Goal: Task Accomplishment & Management: Use online tool/utility

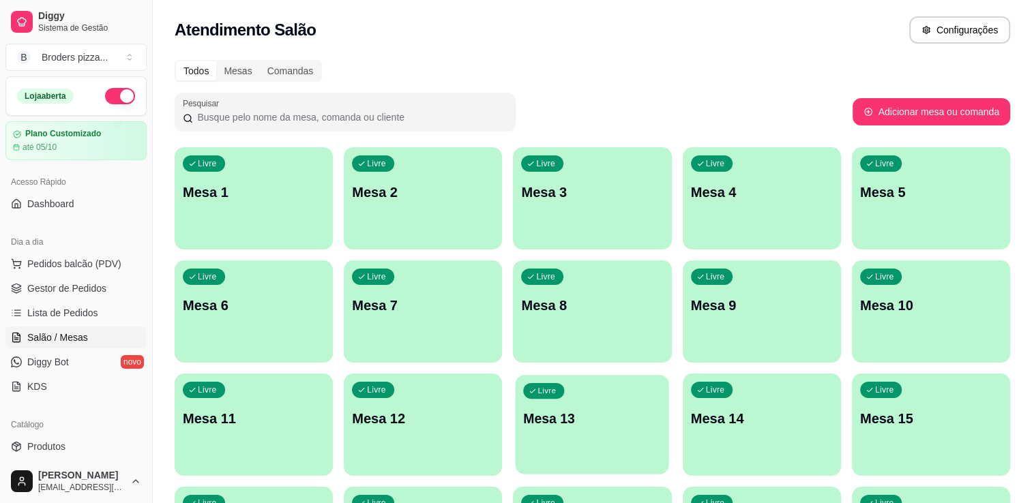
click at [578, 421] on p "Mesa 13" at bounding box center [593, 419] width 138 height 18
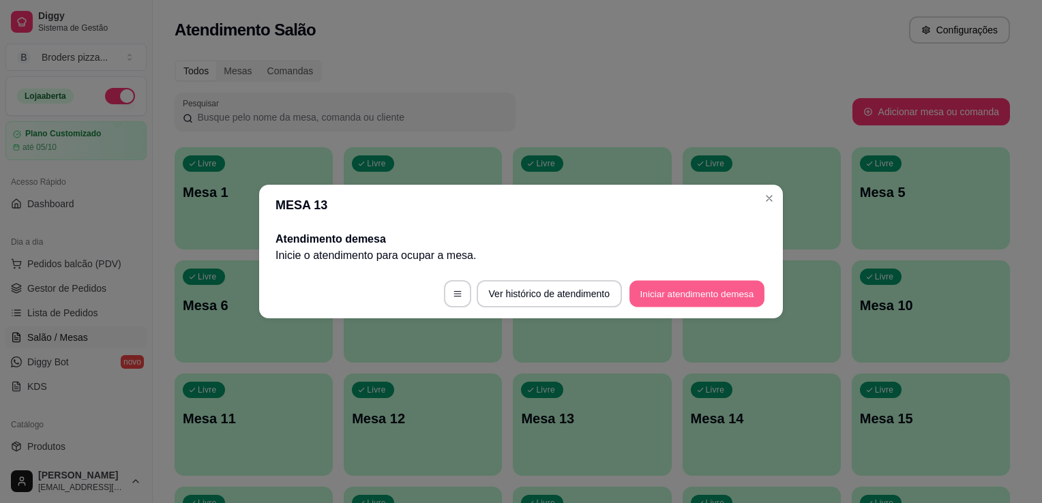
click at [715, 297] on button "Iniciar atendimento de mesa" at bounding box center [697, 294] width 135 height 27
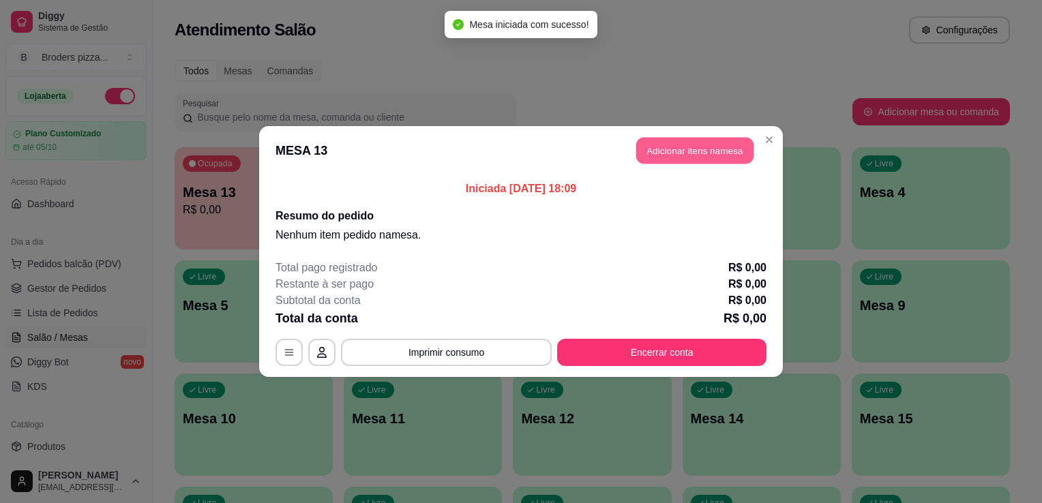
click at [672, 147] on button "Adicionar itens na mesa" at bounding box center [694, 151] width 117 height 27
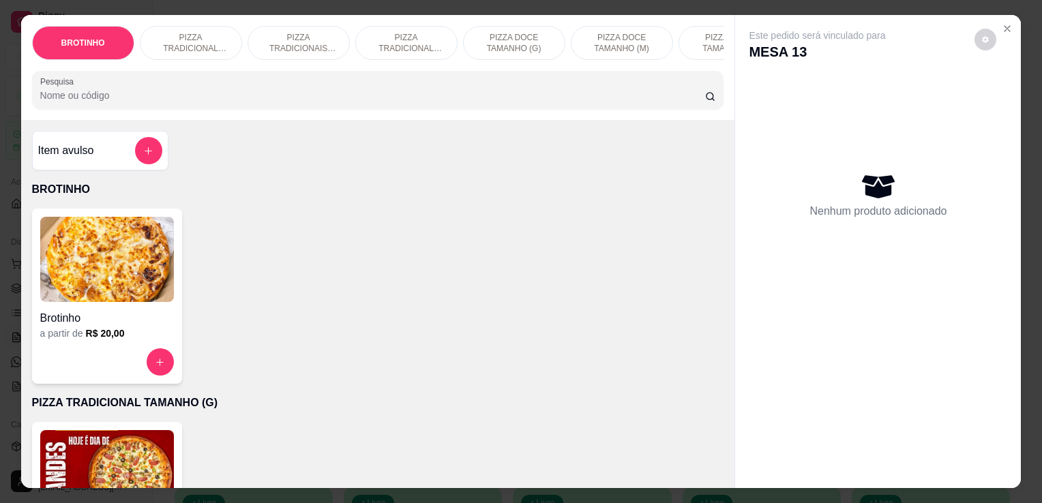
click at [142, 482] on img at bounding box center [107, 472] width 134 height 85
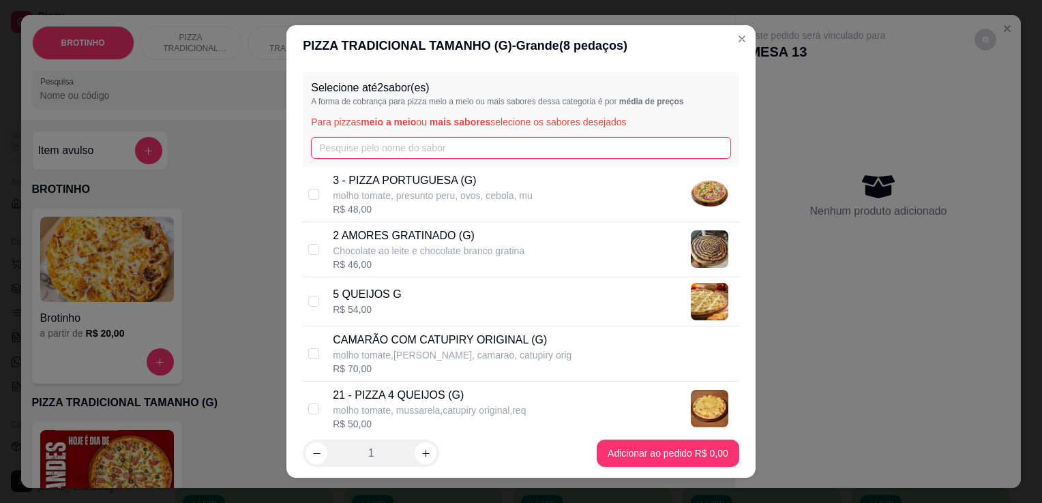
click at [393, 156] on input "text" at bounding box center [521, 148] width 420 height 22
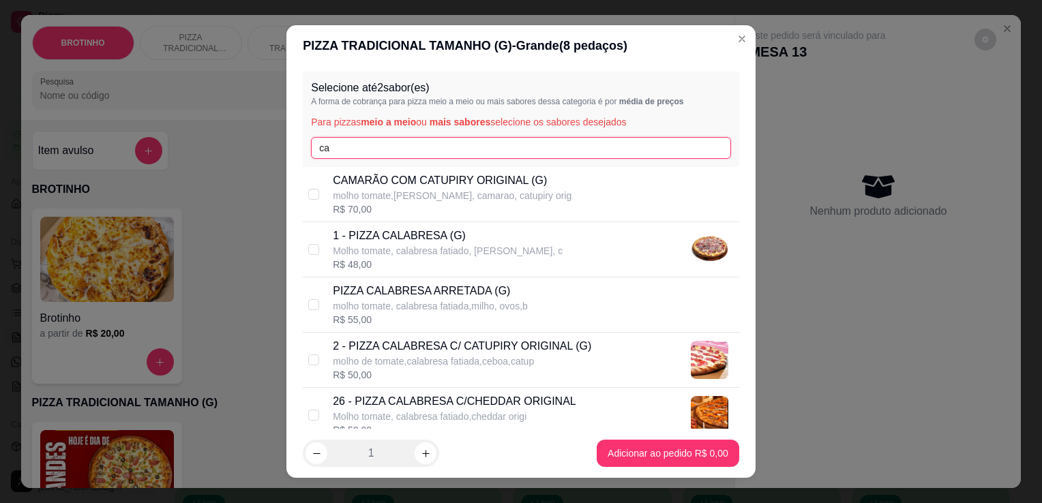
type input "ca"
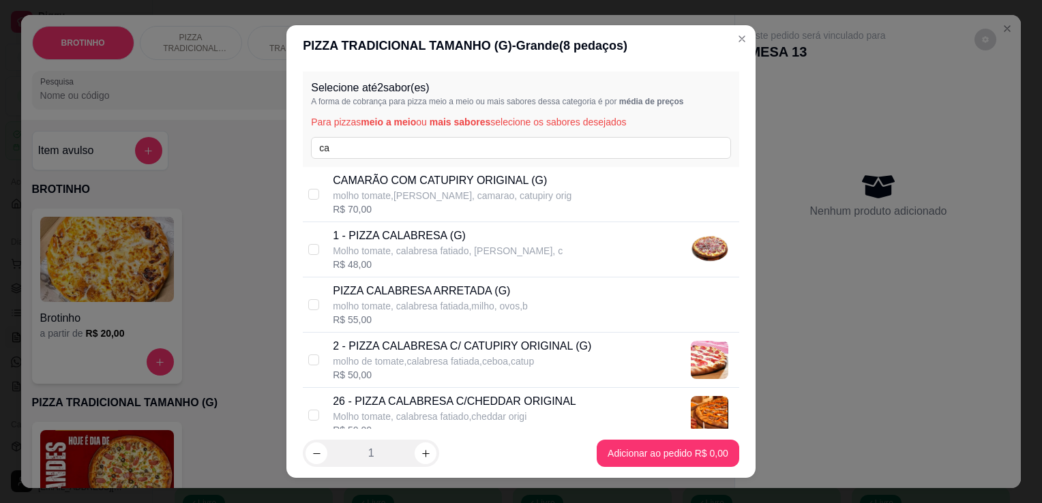
click at [495, 247] on p "Molho tomate, calabresa fatiado, [PERSON_NAME], c" at bounding box center [448, 251] width 230 height 14
checkbox input "true"
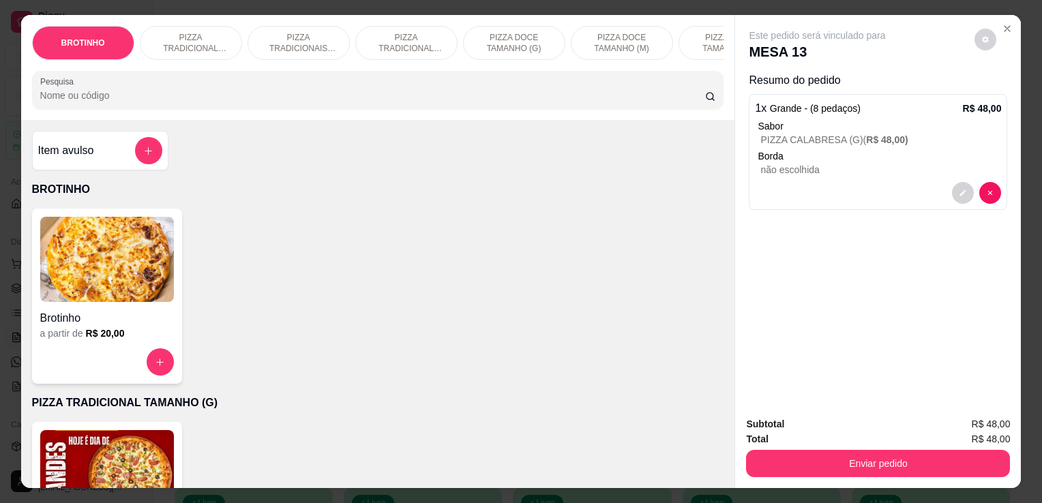
drag, startPoint x: 284, startPoint y: 67, endPoint x: 274, endPoint y: 94, distance: 28.9
click at [274, 94] on div "BROTINHO PIZZA TRADICIONAL TAMANHO (G) PIZZA TRADICIONAIS TAMANHO (M) PIZZA TRA…" at bounding box center [378, 67] width 714 height 105
click at [274, 94] on input "Pesquisa" at bounding box center [372, 96] width 665 height 14
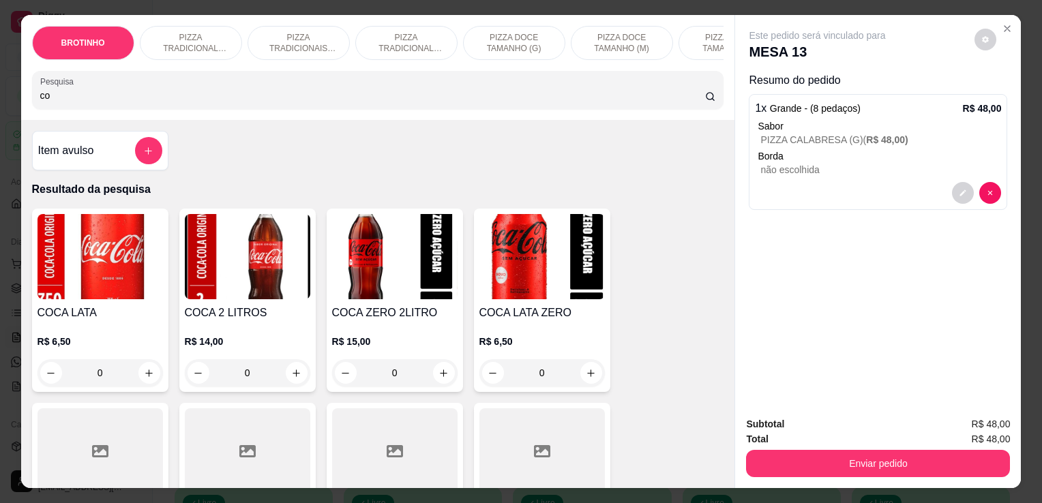
type input "co"
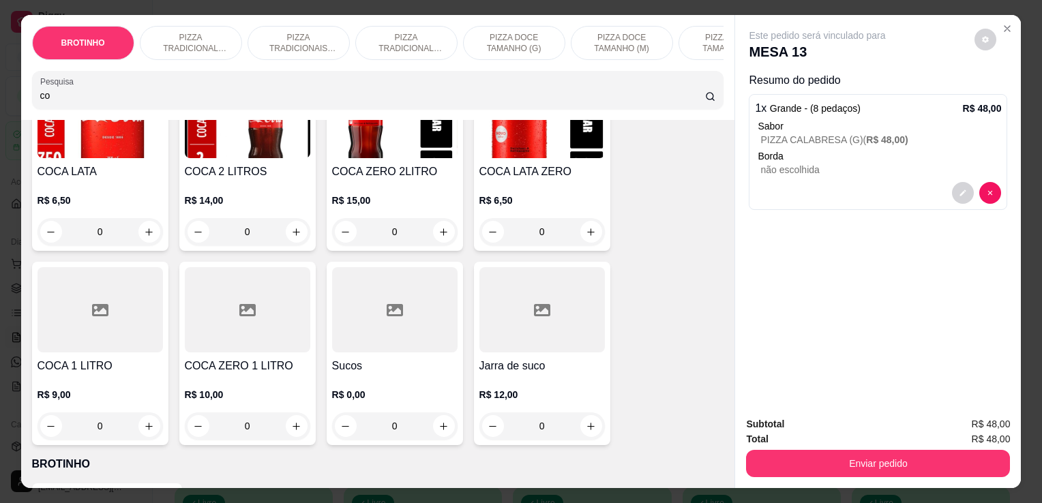
scroll to position [221, 0]
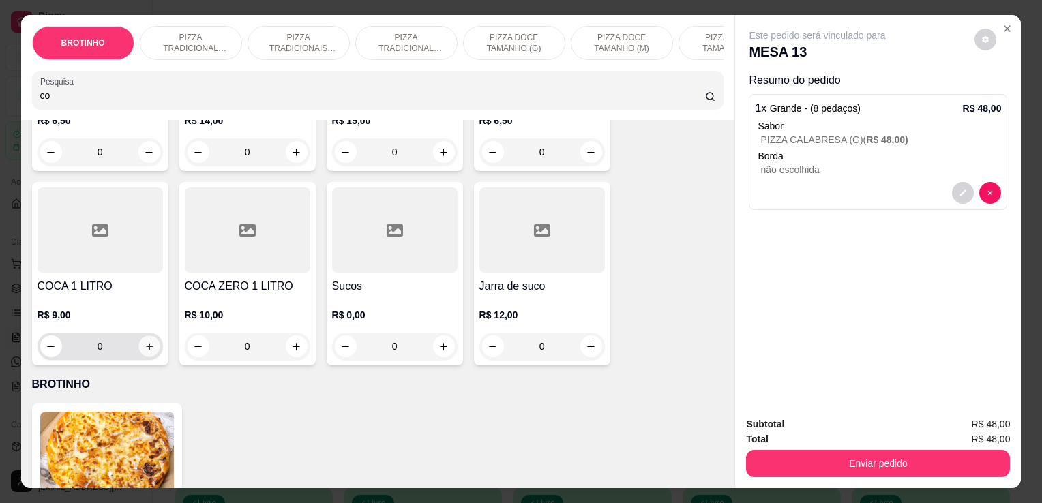
click at [145, 357] on button "increase-product-quantity" at bounding box center [148, 346] width 21 height 21
type input "1"
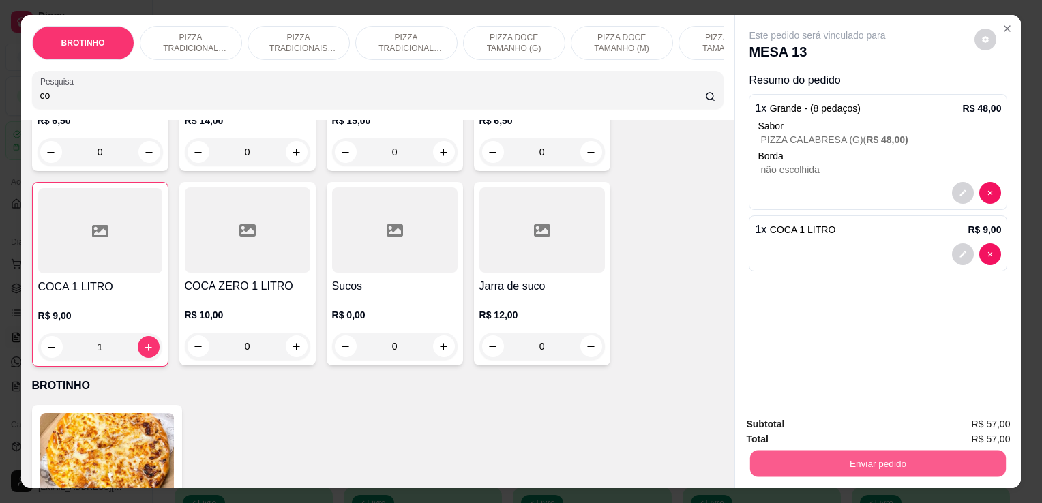
click at [805, 460] on button "Enviar pedido" at bounding box center [878, 463] width 256 height 27
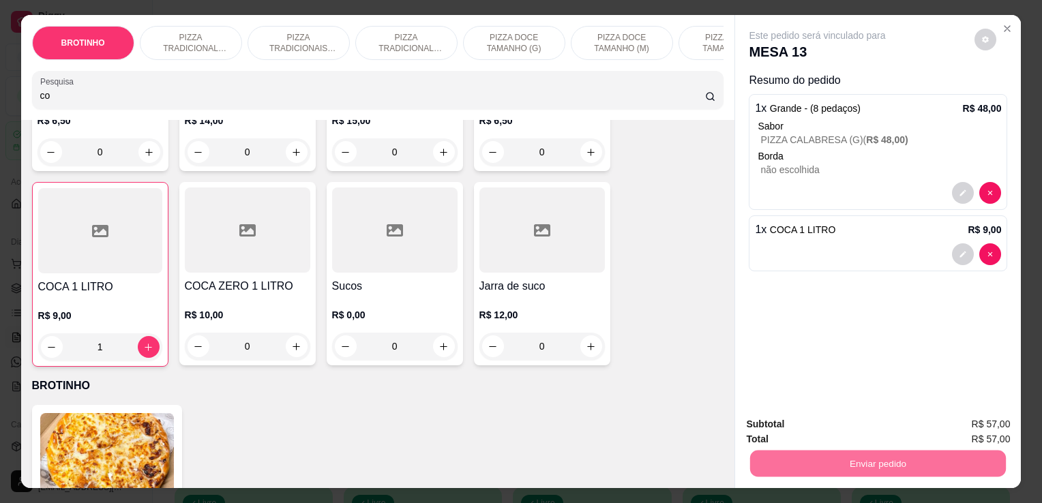
click at [982, 418] on button "Enviar pedido" at bounding box center [974, 425] width 75 height 25
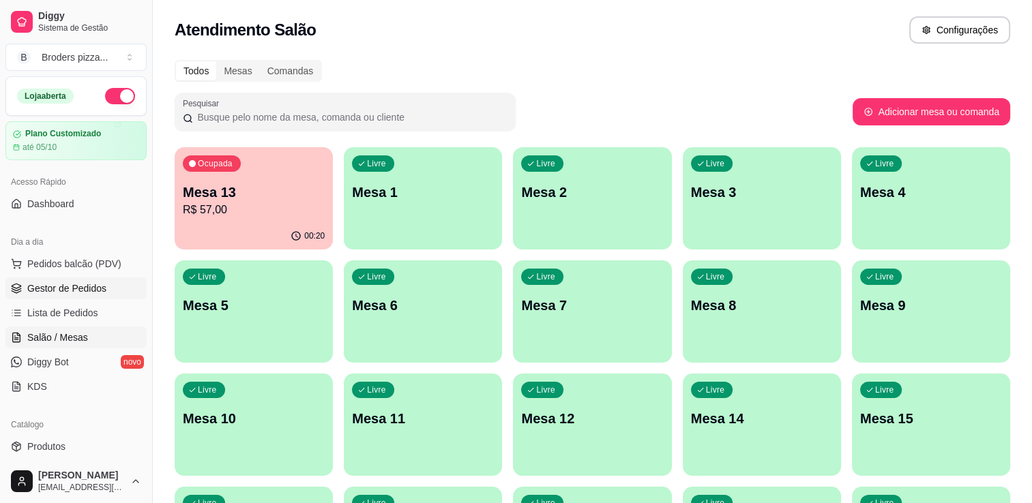
click at [52, 286] on span "Gestor de Pedidos" at bounding box center [66, 289] width 79 height 14
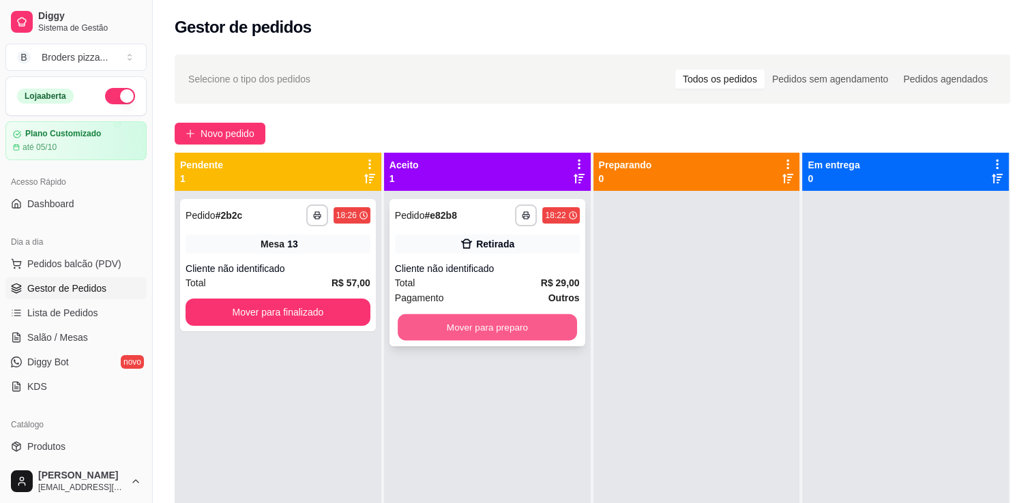
click at [499, 327] on button "Mover para preparo" at bounding box center [487, 327] width 179 height 27
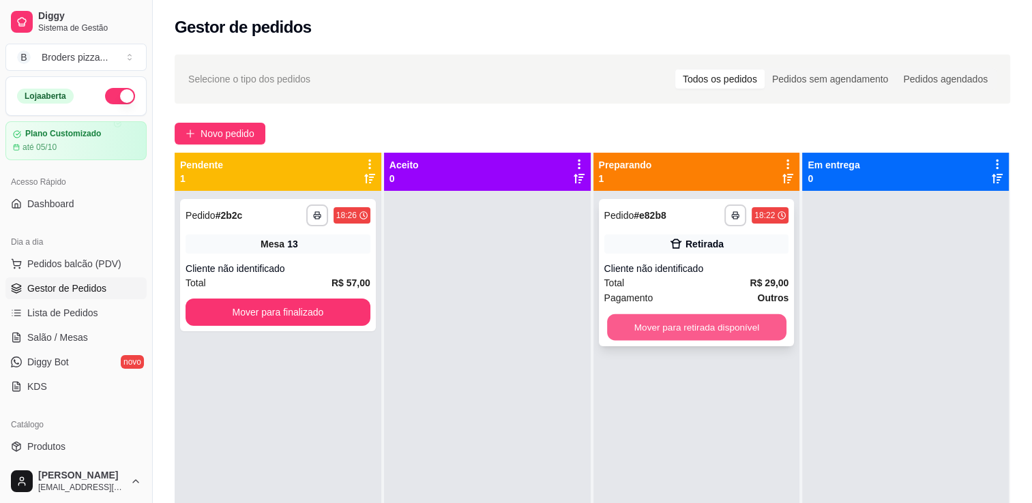
click at [705, 329] on button "Mover para retirada disponível" at bounding box center [696, 327] width 179 height 27
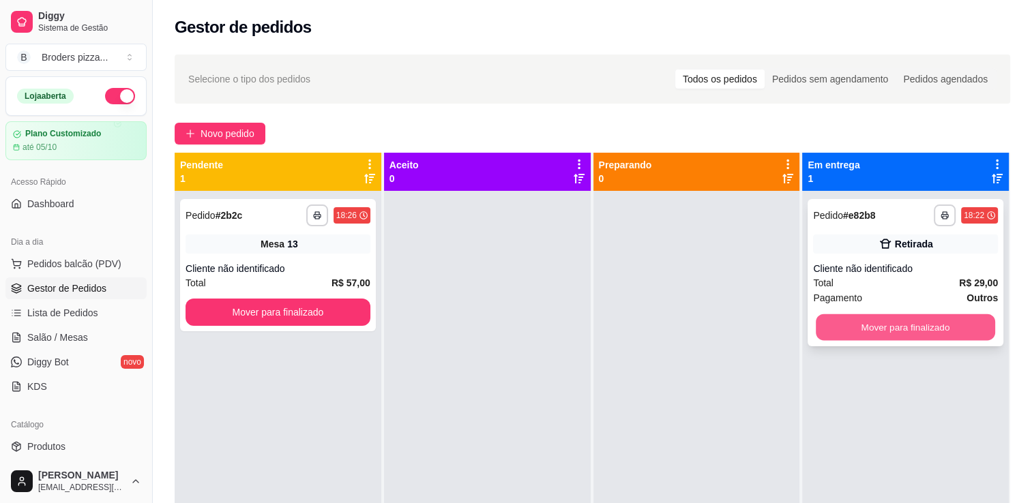
click at [861, 334] on button "Mover para finalizado" at bounding box center [905, 327] width 179 height 27
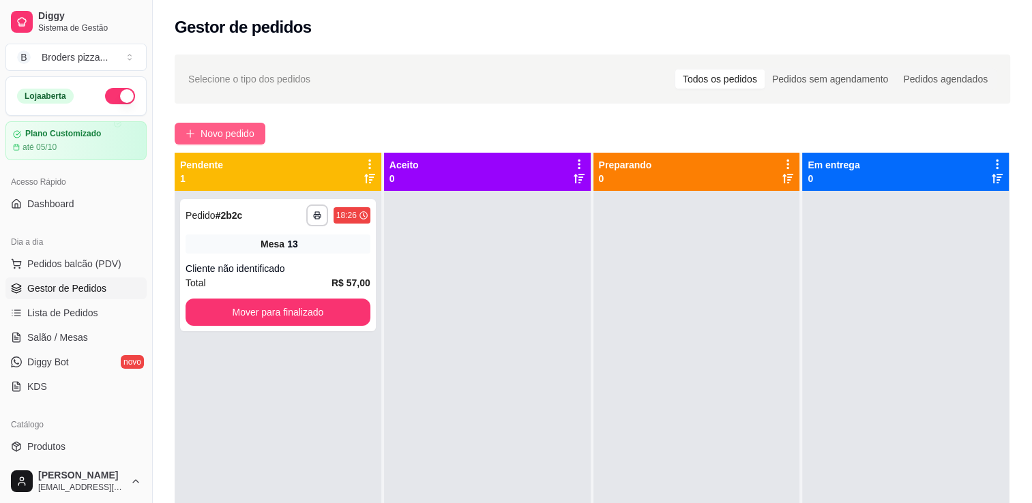
click at [224, 124] on button "Novo pedido" at bounding box center [220, 134] width 91 height 22
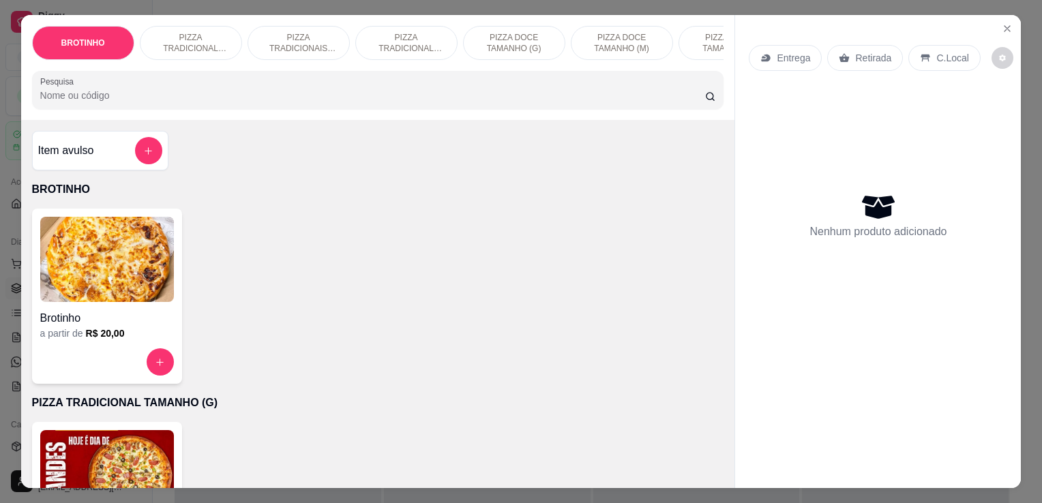
click at [79, 309] on div "Brotinho" at bounding box center [107, 314] width 134 height 25
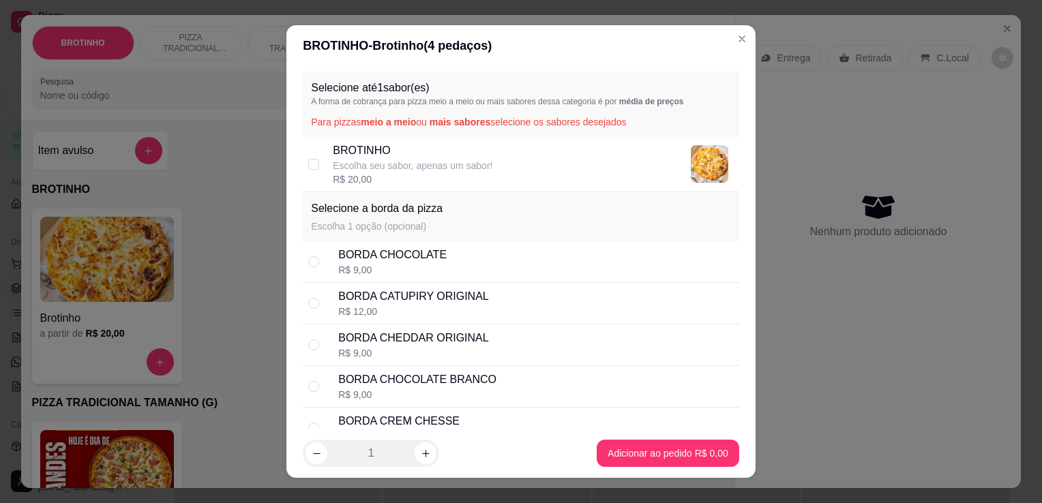
click at [486, 158] on div "BROTINHO Escolha seu sabor, apenas um sabor! R$ 20,00" at bounding box center [533, 165] width 401 height 44
checkbox input "true"
click at [439, 271] on div "BORDA CHOCOLATE R$ 9,00" at bounding box center [536, 262] width 396 height 30
radio input "true"
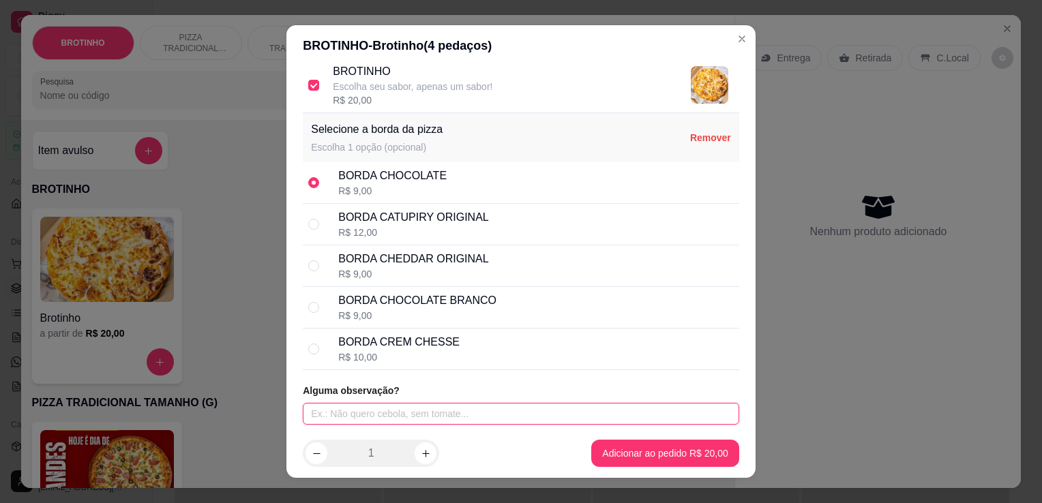
click at [518, 409] on input "text" at bounding box center [521, 414] width 437 height 22
type input "sem bacon"
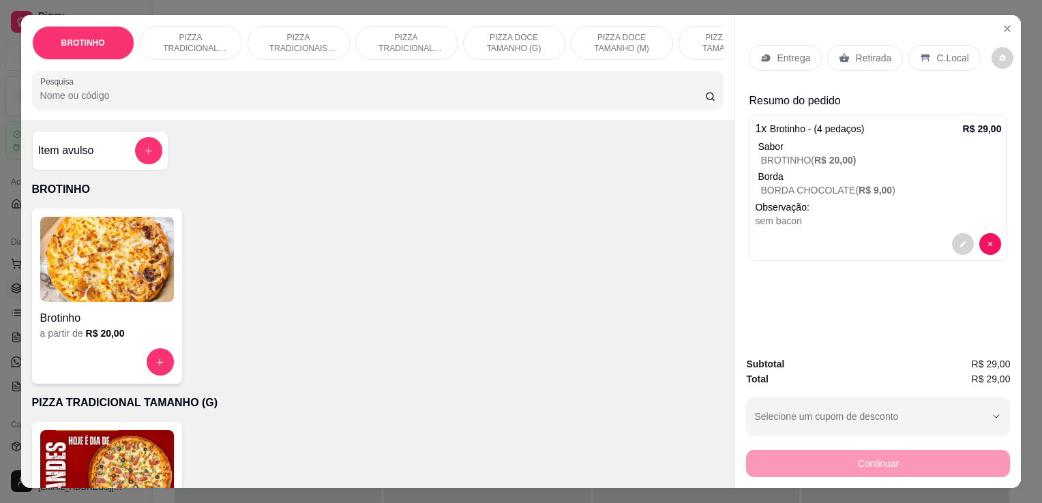
click at [926, 52] on div "C.Local" at bounding box center [945, 58] width 72 height 26
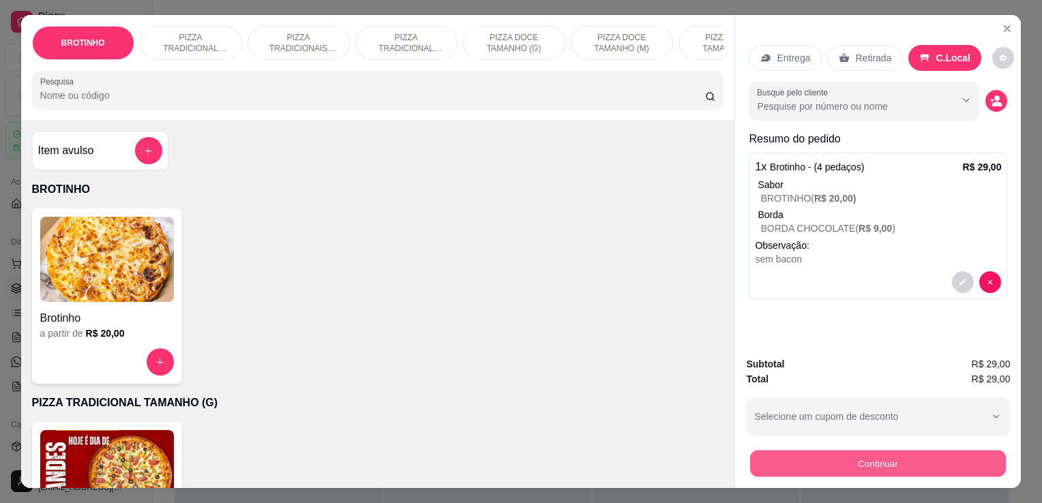
click at [868, 458] on button "Continuar" at bounding box center [878, 463] width 256 height 27
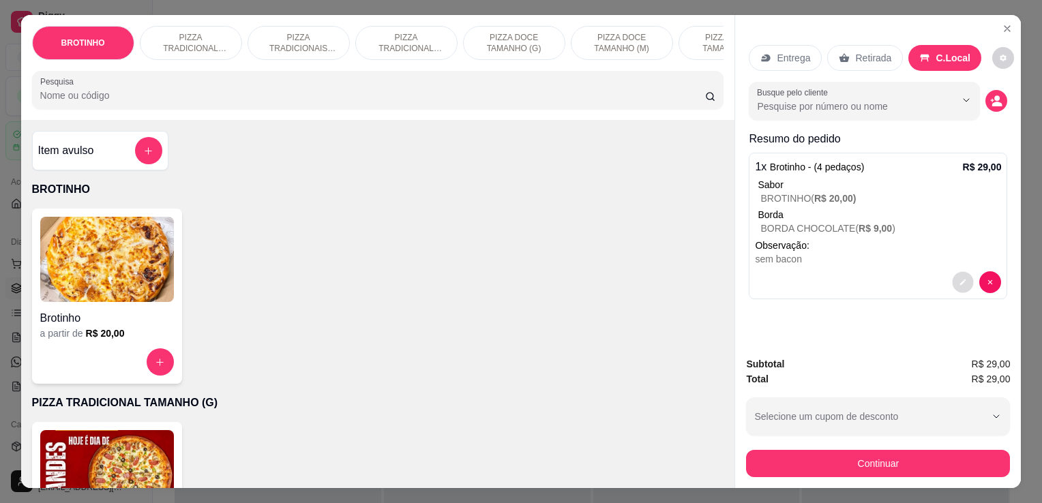
click at [963, 281] on button "decrease-product-quantity" at bounding box center [963, 282] width 21 height 21
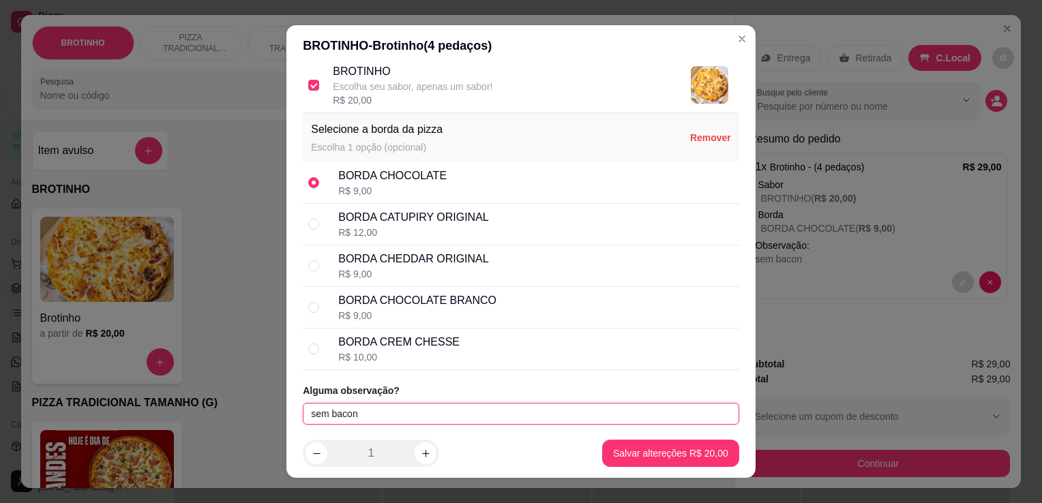
click at [306, 420] on input "sem bacon" at bounding box center [521, 414] width 437 height 22
type input "a moda sem bacon"
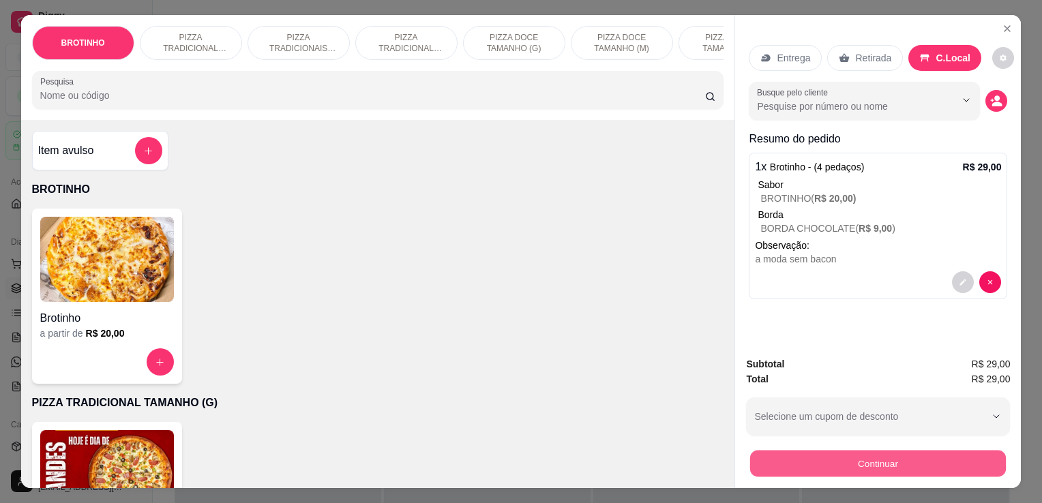
click at [881, 454] on button "Continuar" at bounding box center [878, 463] width 256 height 27
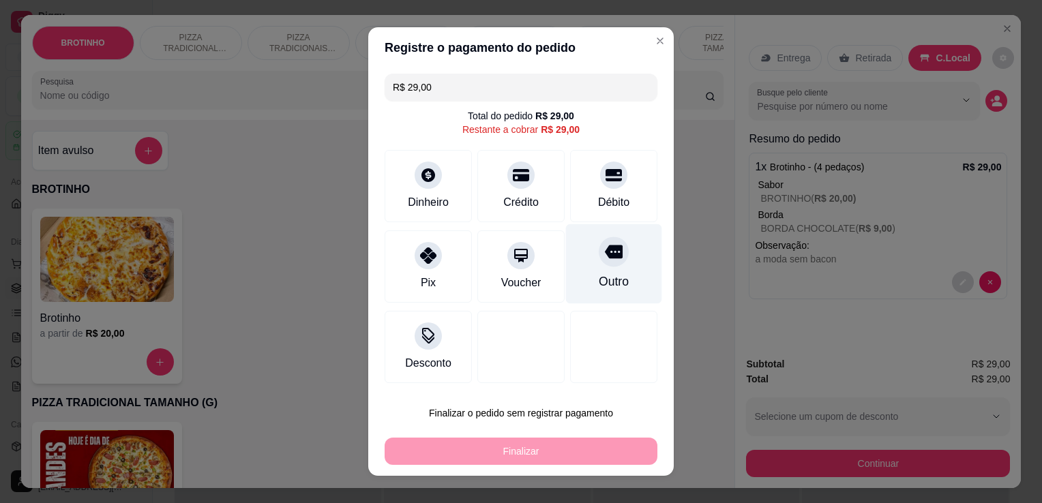
click at [607, 282] on div "Outro" at bounding box center [614, 282] width 30 height 18
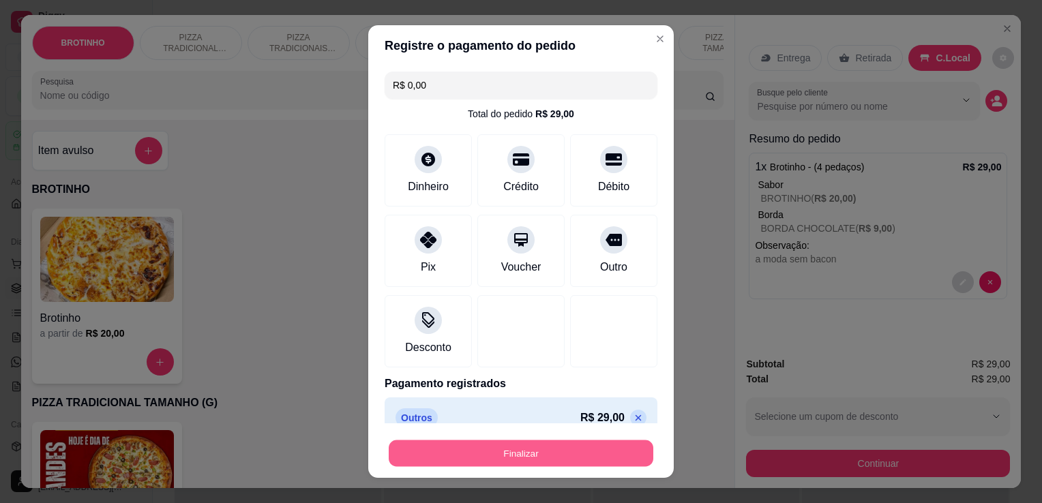
click at [514, 456] on button "Finalizar" at bounding box center [521, 454] width 265 height 27
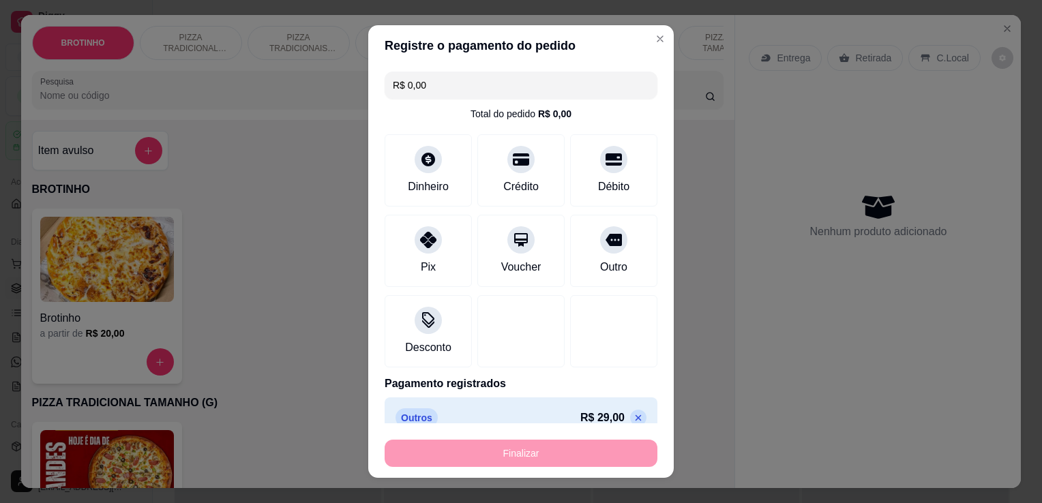
type input "-R$ 29,00"
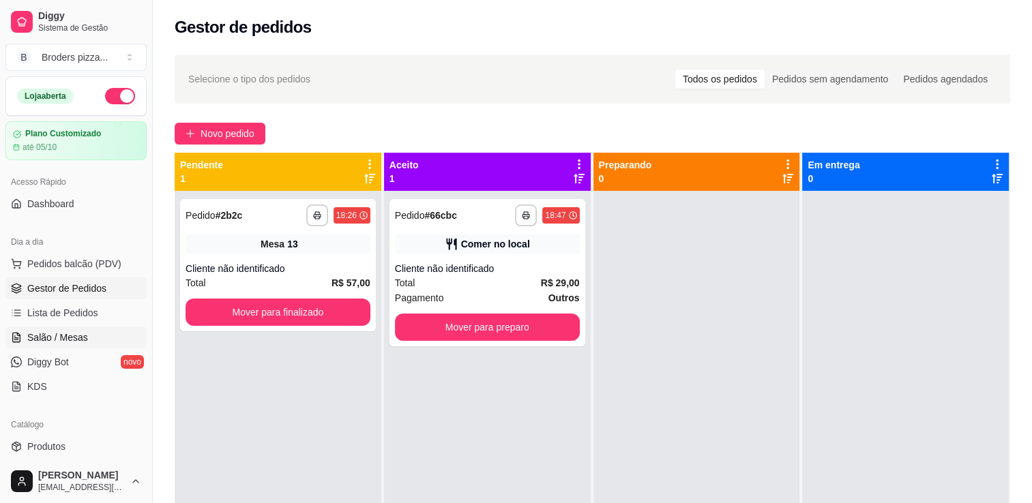
click at [71, 344] on link "Salão / Mesas" at bounding box center [75, 338] width 141 height 22
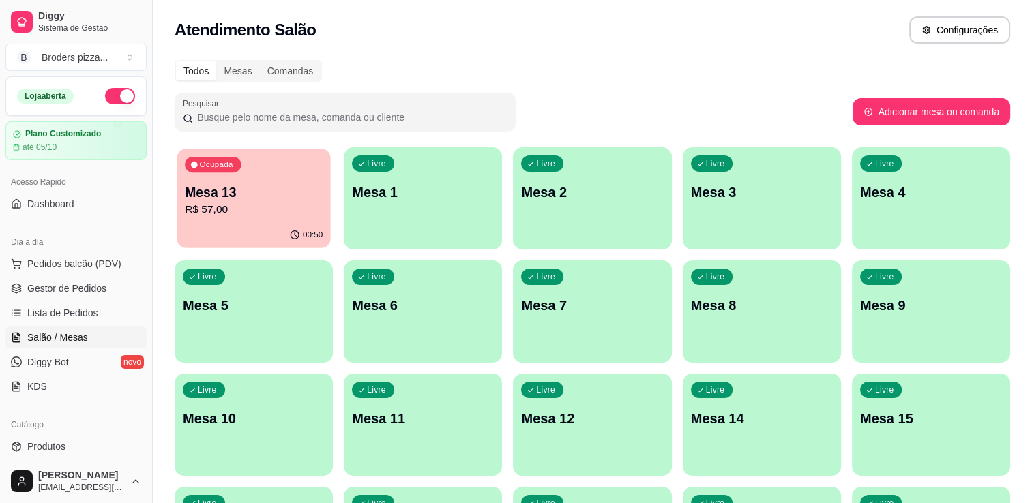
click at [217, 203] on p "R$ 57,00" at bounding box center [254, 210] width 138 height 16
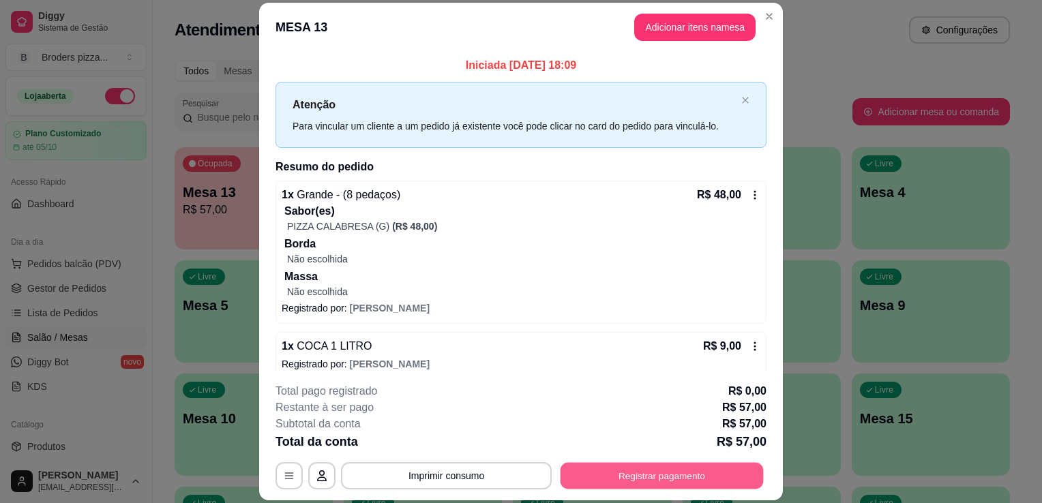
click at [638, 479] on button "Registrar pagamento" at bounding box center [662, 476] width 203 height 27
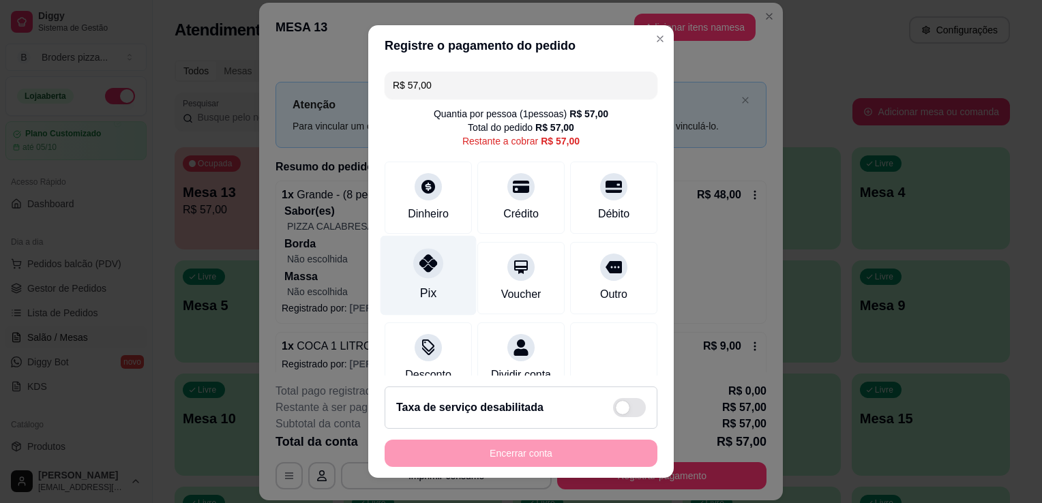
click at [431, 276] on div "Pix" at bounding box center [429, 276] width 96 height 80
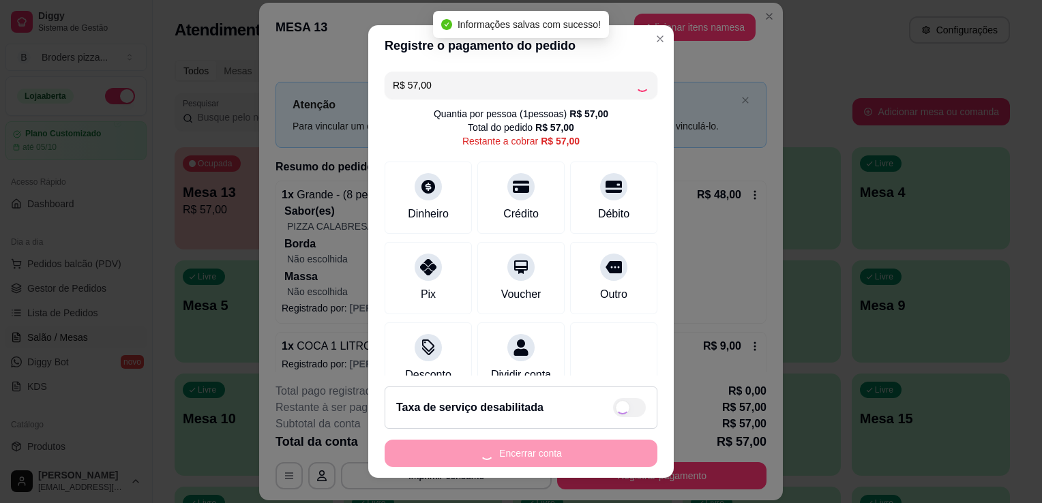
type input "R$ 0,00"
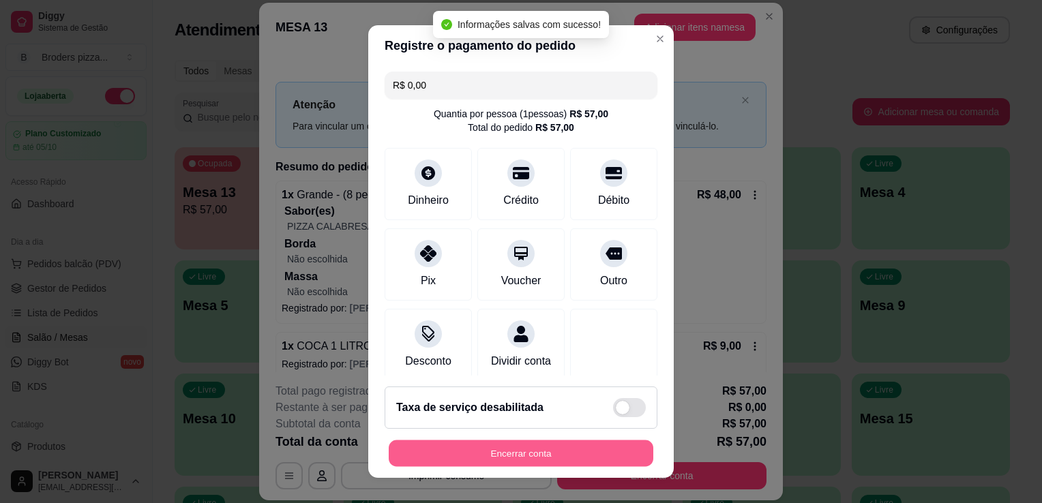
click at [595, 456] on button "Encerrar conta" at bounding box center [521, 454] width 265 height 27
